Goal: Transaction & Acquisition: Purchase product/service

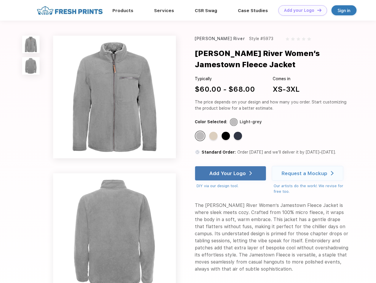
click at [300, 10] on link "Add your Logo Design Tool" at bounding box center [302, 10] width 49 height 10
click at [0, 0] on div "Design Tool" at bounding box center [0, 0] width 0 height 0
click at [317, 10] on link "Add your Logo Design Tool" at bounding box center [302, 10] width 49 height 10
click at [31, 44] on img at bounding box center [30, 44] width 17 height 17
click at [31, 66] on img at bounding box center [30, 65] width 17 height 17
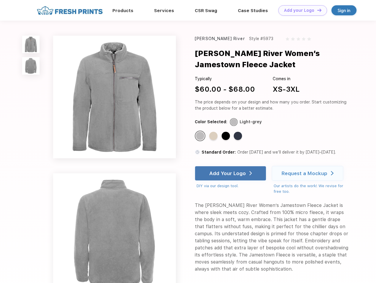
click at [201, 136] on div "Standard Color" at bounding box center [200, 136] width 8 height 8
click at [214, 136] on div "Standard Color" at bounding box center [213, 136] width 8 height 8
click at [226, 136] on div "Standard Color" at bounding box center [226, 136] width 8 height 8
click at [238, 136] on div "Standard Color" at bounding box center [238, 136] width 8 height 8
click at [231, 174] on div "Add Your Logo" at bounding box center [227, 174] width 37 height 6
